Goal: Task Accomplishment & Management: Manage account settings

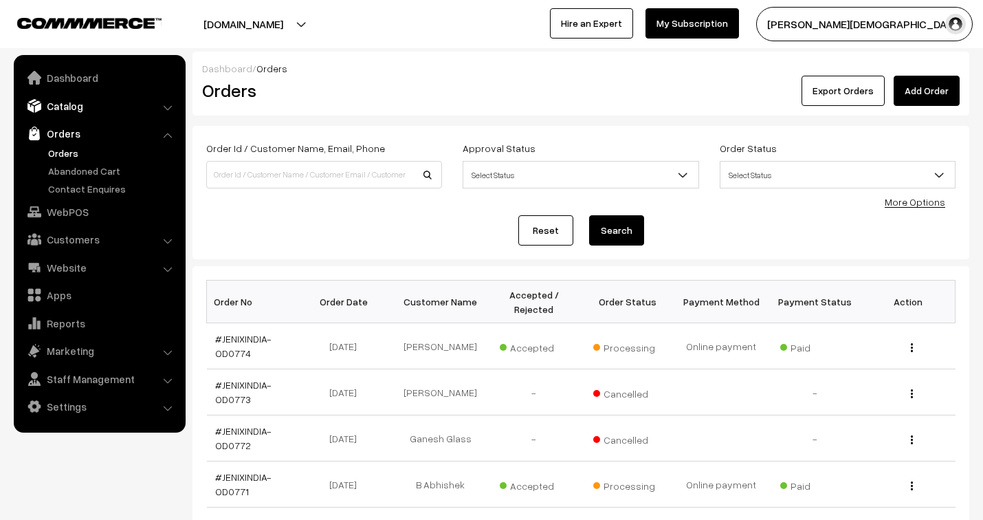
click at [74, 106] on link "Catalog" at bounding box center [99, 106] width 164 height 25
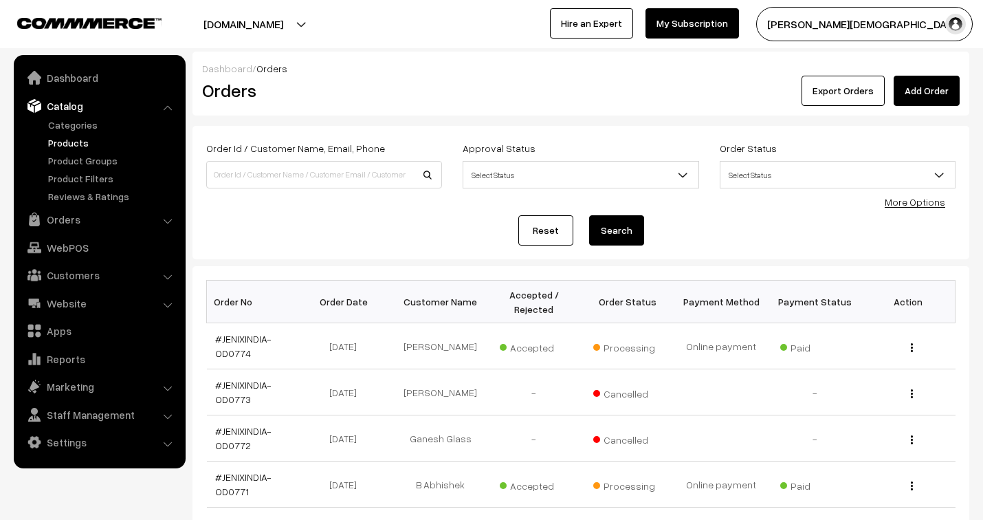
click at [76, 145] on link "Products" at bounding box center [113, 142] width 136 height 14
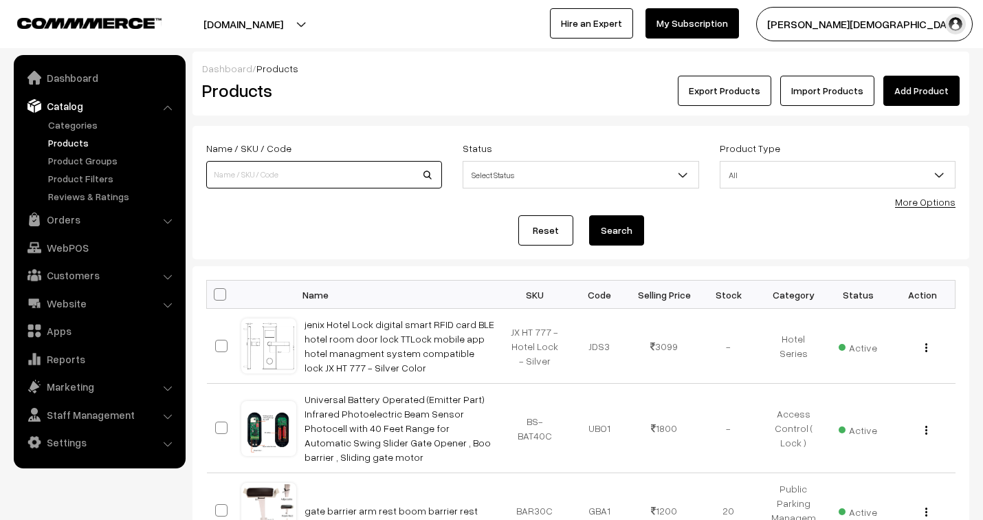
drag, startPoint x: 0, startPoint y: 0, endPoint x: 309, endPoint y: 174, distance: 355.0
click at [309, 174] on input at bounding box center [324, 175] width 236 height 28
type input "500"
click at [620, 230] on button "Search" at bounding box center [616, 230] width 55 height 30
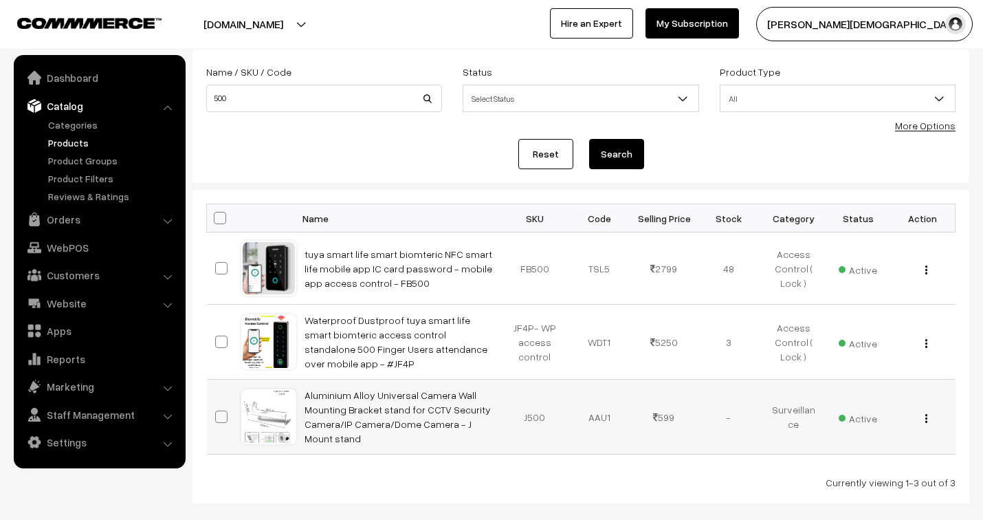
scroll to position [76, 0]
click at [926, 344] on img "button" at bounding box center [927, 343] width 2 height 9
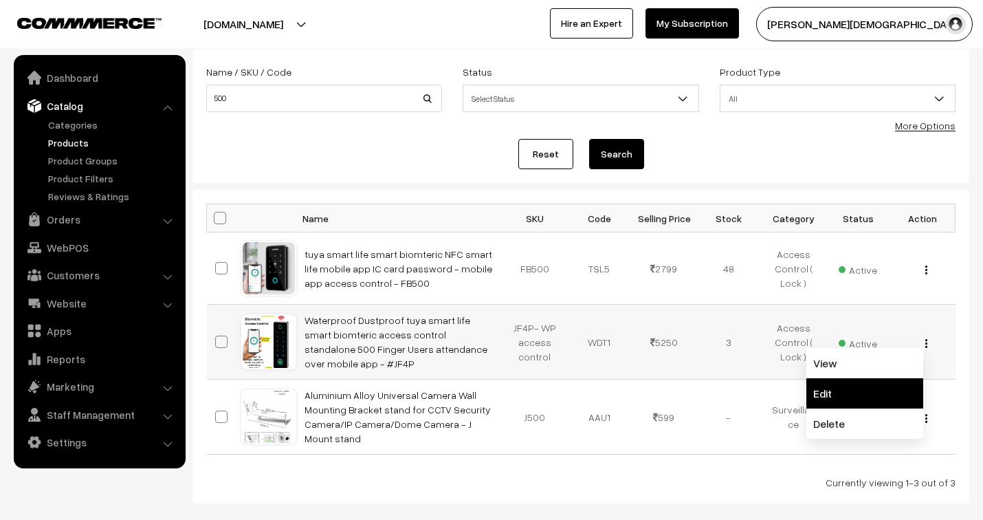
click at [831, 396] on link "Edit" at bounding box center [865, 393] width 117 height 30
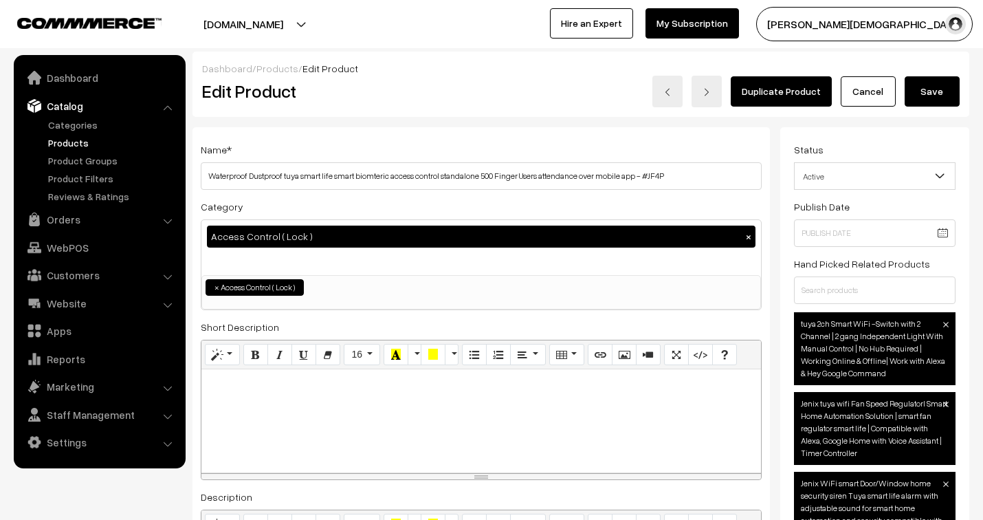
click at [924, 91] on button "Save" at bounding box center [932, 91] width 55 height 30
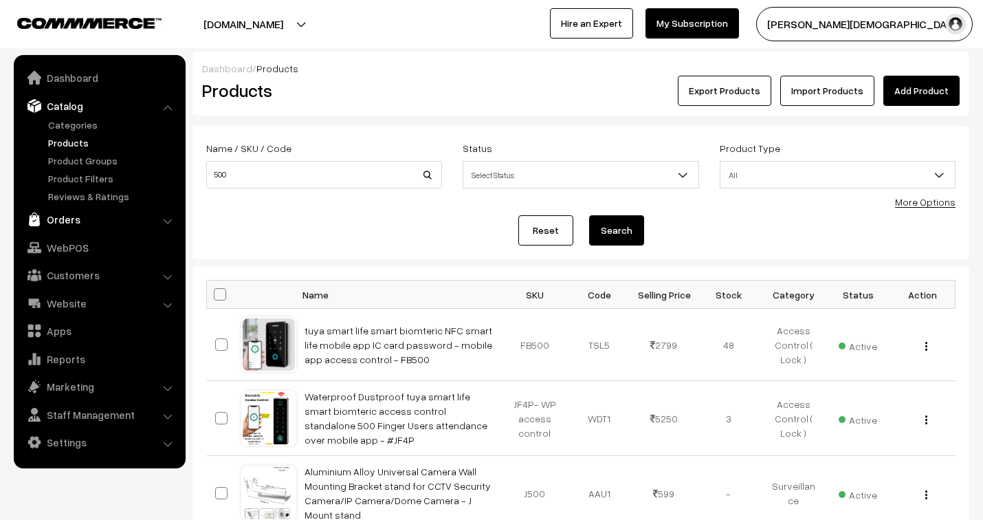
click at [74, 220] on link "Orders" at bounding box center [99, 219] width 164 height 25
click at [74, 235] on link "WebPOS" at bounding box center [99, 247] width 164 height 25
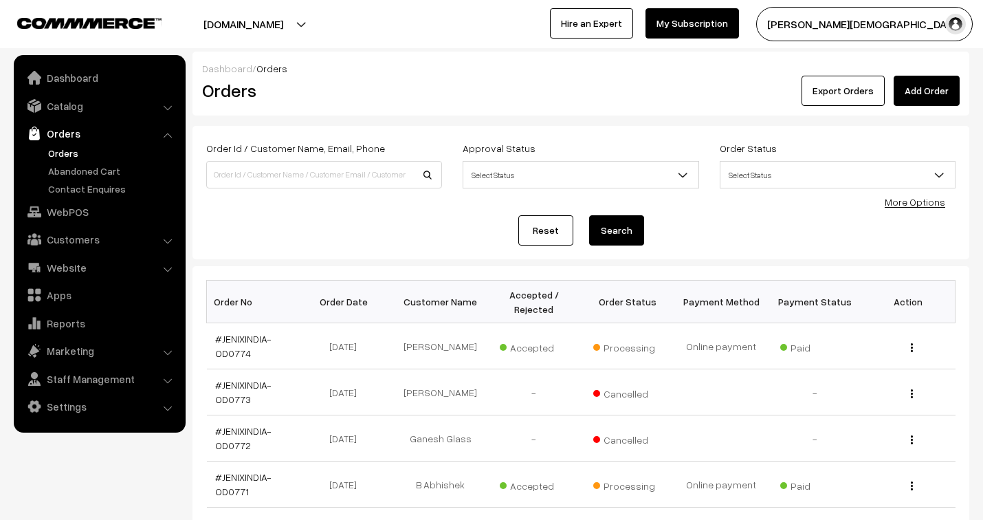
scroll to position [452, 0]
